Goal: Contribute content: Add original content to the website for others to see

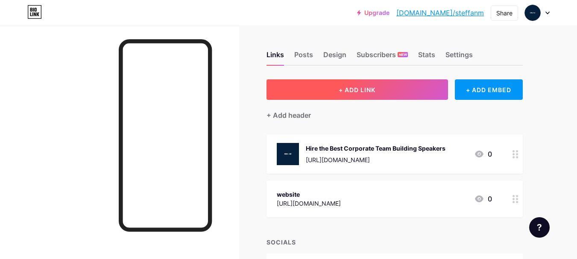
click at [420, 89] on button "+ ADD LINK" at bounding box center [356, 89] width 181 height 20
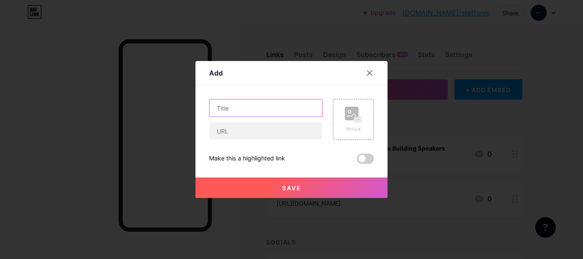
click at [261, 113] on input "text" at bounding box center [266, 107] width 113 height 17
paste input "Book the Best Keynote Speakers|Educate & Transform Audiences"
type input "Book the Best Keynote Speakers|Educate & Transform Audiences"
click at [335, 117] on div "Picture" at bounding box center [353, 119] width 41 height 41
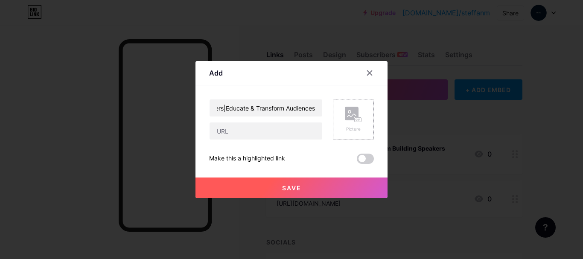
scroll to position [0, 0]
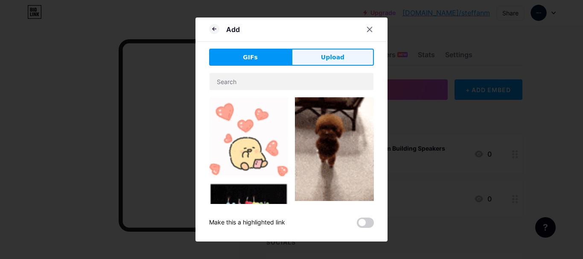
click at [345, 58] on button "Upload" at bounding box center [333, 57] width 82 height 17
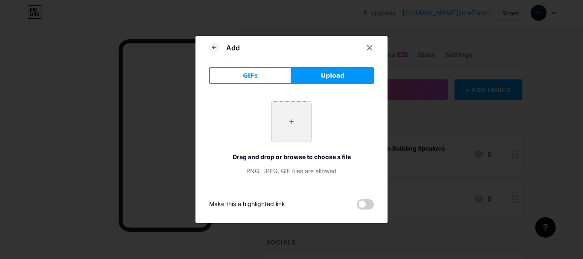
click at [293, 131] on input "file" at bounding box center [291, 122] width 40 height 40
click at [316, 80] on button "Upload" at bounding box center [333, 75] width 82 height 17
click at [292, 123] on input "file" at bounding box center [291, 122] width 40 height 40
type input "C:\fakepath\Screenshot_16.jpg"
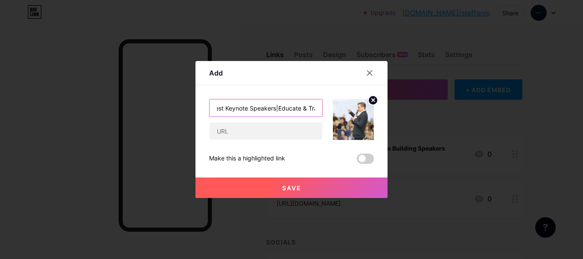
scroll to position [0, 86]
drag, startPoint x: 273, startPoint y: 111, endPoint x: 326, endPoint y: 115, distance: 53.5
click at [326, 115] on div "Book the Best Keynote Speakers|Educate & Transform Audiences" at bounding box center [291, 119] width 165 height 41
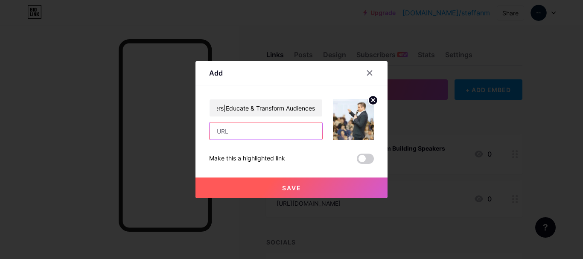
click at [283, 133] on input "text" at bounding box center [266, 130] width 113 height 17
paste input "[URL][DOMAIN_NAME]"
type input "[URL][DOMAIN_NAME]"
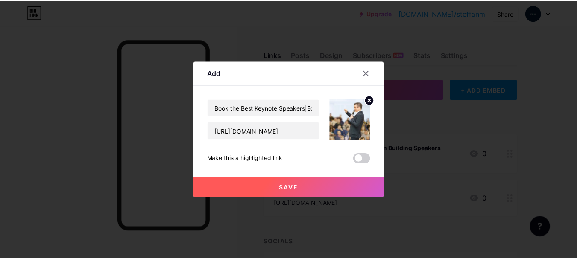
scroll to position [0, 0]
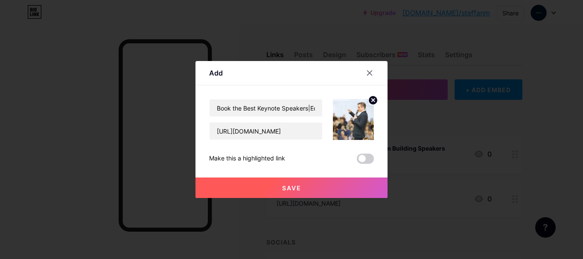
click at [309, 189] on button "Save" at bounding box center [291, 188] width 192 height 20
click at [362, 160] on span at bounding box center [365, 159] width 17 height 10
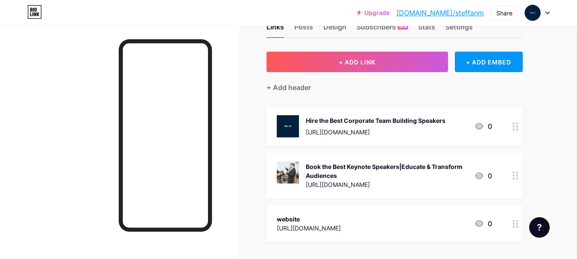
scroll to position [43, 0]
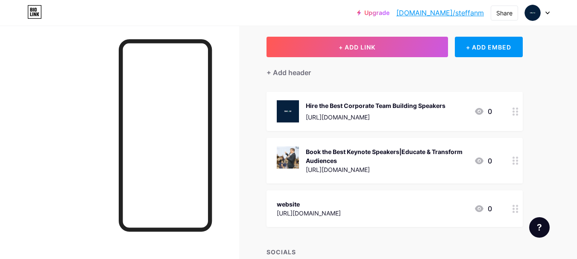
click at [477, 158] on icon at bounding box center [479, 160] width 9 height 7
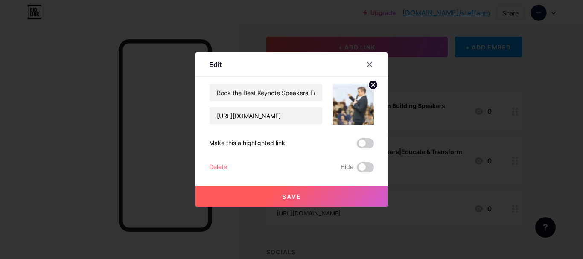
click at [477, 158] on div at bounding box center [291, 129] width 583 height 259
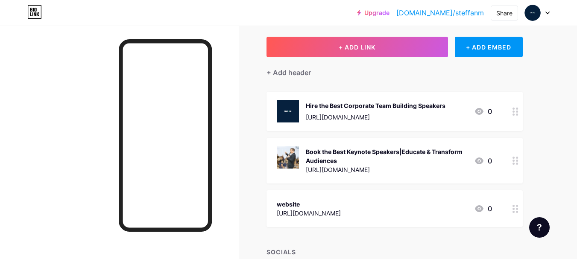
click at [412, 150] on div "Book the Best Keynote Speakers|Educate & Transform Audiences" at bounding box center [386, 156] width 161 height 18
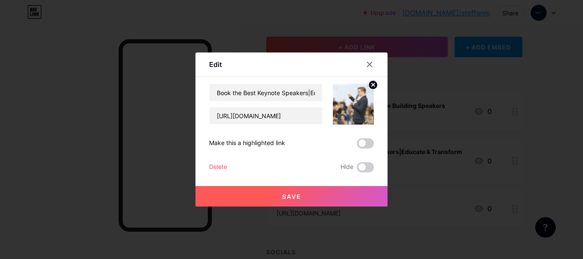
click at [363, 146] on span at bounding box center [365, 143] width 17 height 10
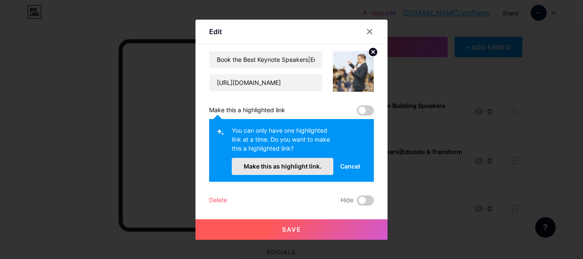
click at [300, 171] on button "Make this as highlight link." at bounding box center [283, 166] width 102 height 17
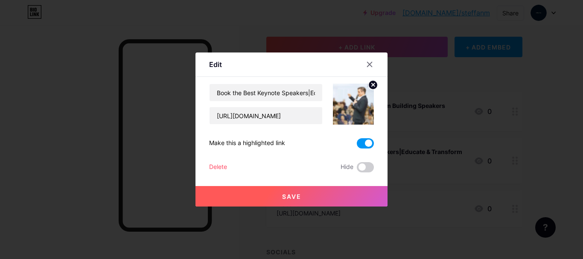
click at [302, 198] on button "Save" at bounding box center [291, 196] width 192 height 20
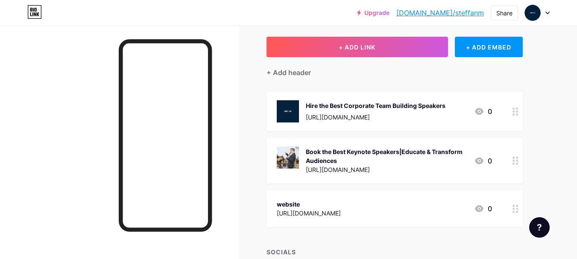
click at [396, 149] on div "Book the Best Keynote Speakers|Educate & Transform Audiences" at bounding box center [386, 156] width 161 height 18
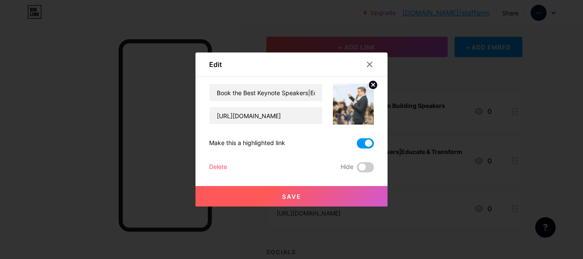
click at [348, 200] on button "Save" at bounding box center [291, 196] width 192 height 20
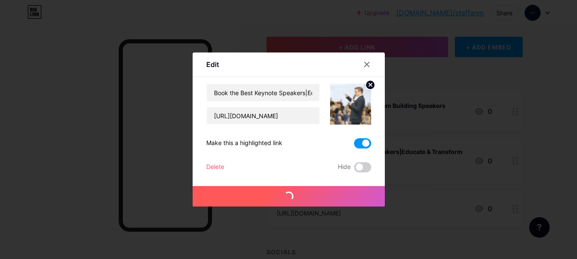
click at [475, 17] on link "[DOMAIN_NAME]/steffanm" at bounding box center [439, 13] width 87 height 10
